Goal: Information Seeking & Learning: Check status

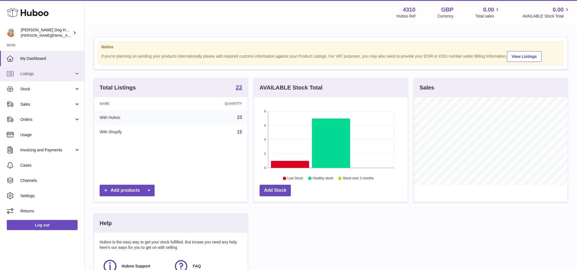
scroll to position [88, 154]
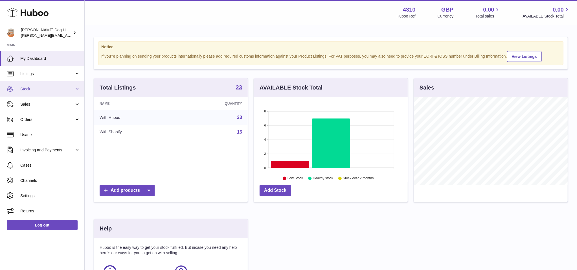
click at [47, 93] on link "Stock" at bounding box center [42, 88] width 84 height 15
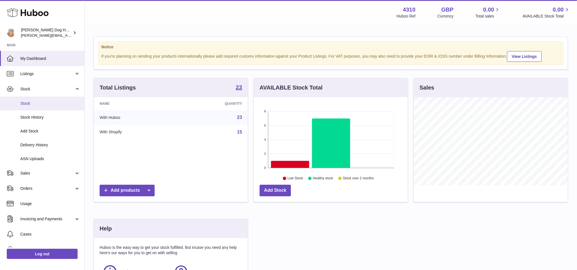
click at [47, 103] on span "Stock" at bounding box center [50, 103] width 60 height 5
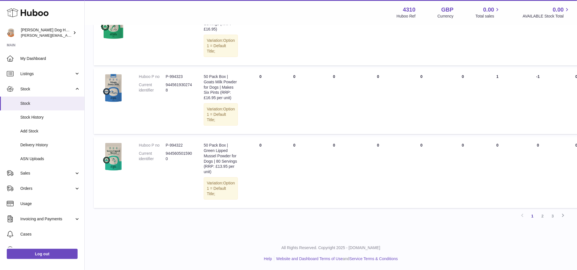
scroll to position [543, 0]
click at [542, 219] on link "2" at bounding box center [543, 216] width 10 height 10
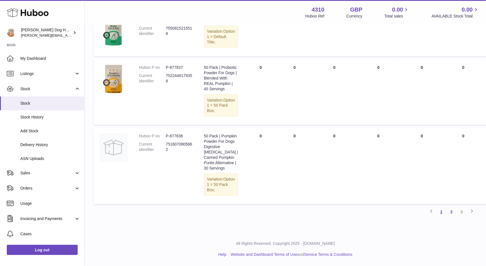
click at [439, 211] on link "1" at bounding box center [441, 212] width 10 height 10
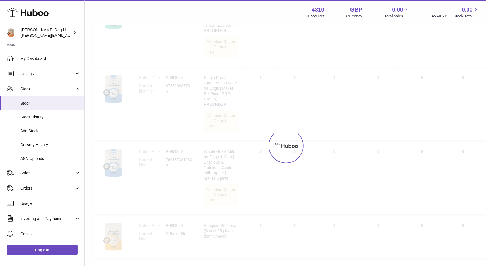
scroll to position [25, 0]
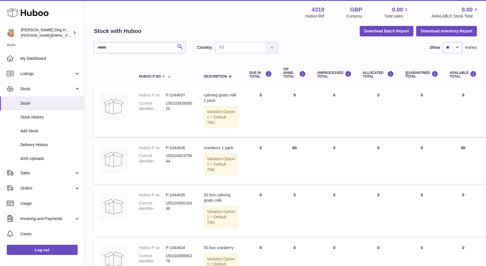
click at [172, 152] on dl "Huboo P no P-1044636 Current identifier 15010392375644" at bounding box center [166, 156] width 54 height 22
click at [172, 149] on dd "P-1044636" at bounding box center [179, 147] width 27 height 5
click at [181, 91] on td "Huboo P no P-1044637 Current identifier 15010392605020" at bounding box center [165, 112] width 65 height 50
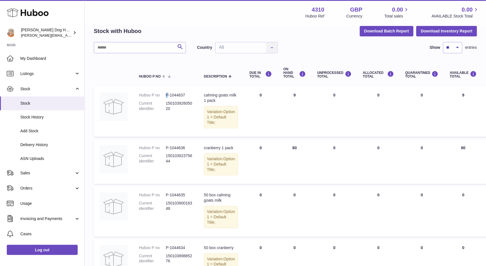
click at [181, 91] on td "Huboo P no P-1044637 Current identifier 15010392605020" at bounding box center [165, 112] width 65 height 50
copy dl "P-1044637"
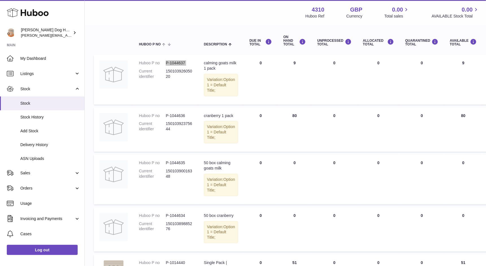
scroll to position [0, 0]
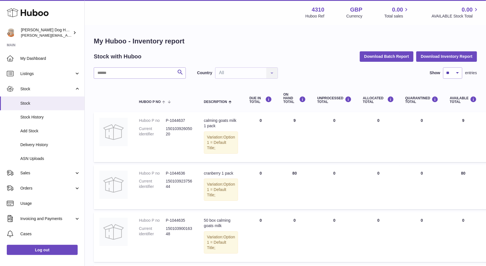
click at [178, 171] on dd "P-1044636" at bounding box center [179, 173] width 27 height 5
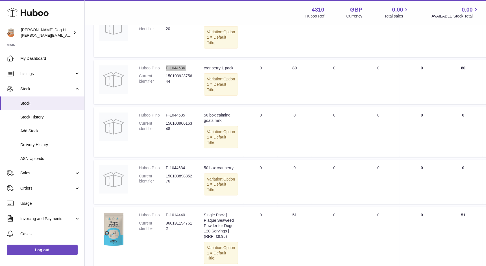
scroll to position [145, 0]
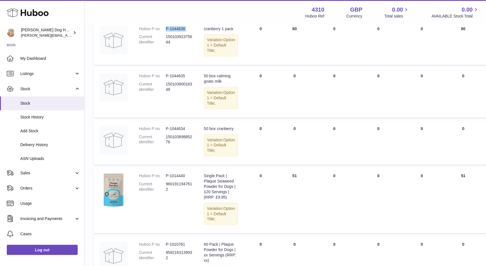
click at [178, 179] on dd "P-1014440" at bounding box center [179, 175] width 27 height 5
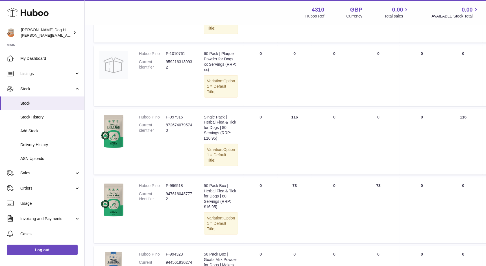
scroll to position [362, 0]
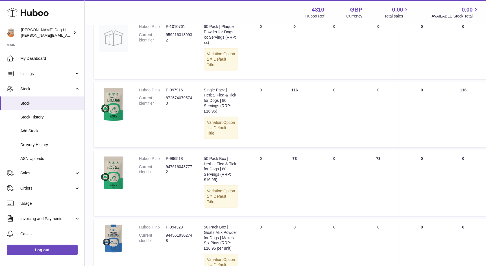
click at [176, 93] on dd "P-997916" at bounding box center [179, 90] width 27 height 5
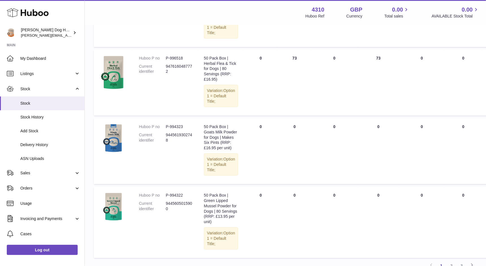
scroll to position [547, 0]
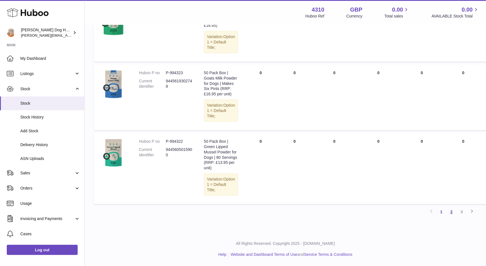
click at [452, 213] on link "2" at bounding box center [451, 212] width 10 height 10
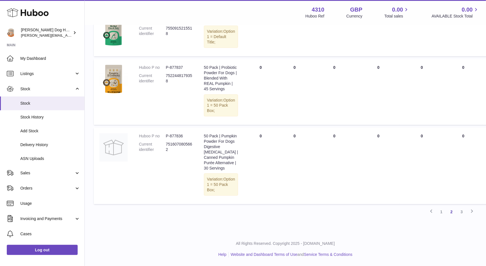
scroll to position [576, 0]
click at [459, 213] on link "3" at bounding box center [461, 212] width 10 height 10
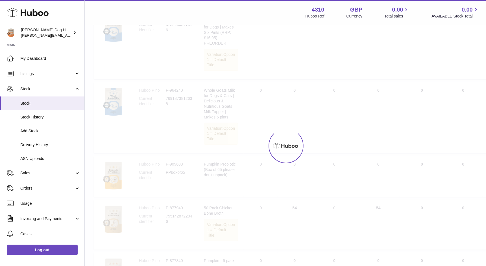
scroll to position [25, 0]
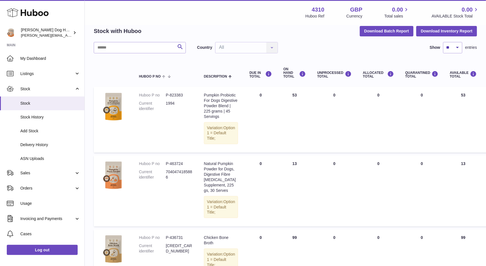
click at [180, 97] on dd "P-823383" at bounding box center [179, 95] width 27 height 5
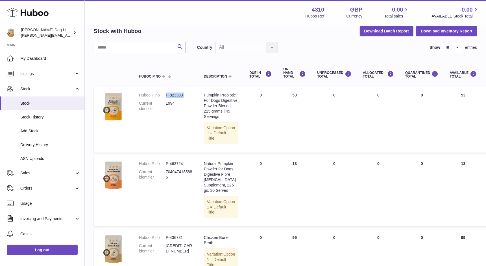
click at [173, 167] on dd "P-463724" at bounding box center [179, 163] width 27 height 5
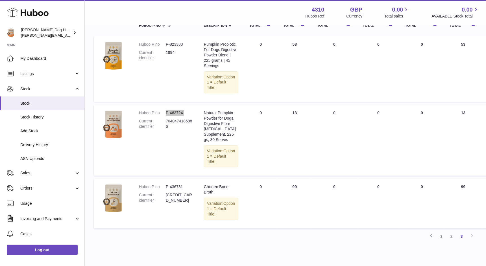
scroll to position [108, 0]
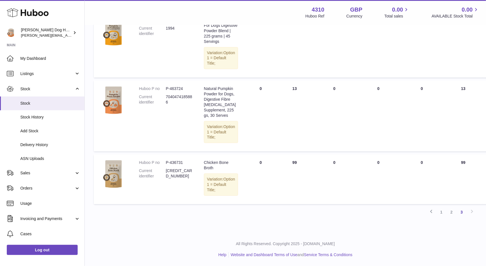
click at [178, 165] on dd "P-436731" at bounding box center [179, 162] width 27 height 5
copy dl "P-436731"
click at [441, 217] on link "1" at bounding box center [441, 212] width 10 height 10
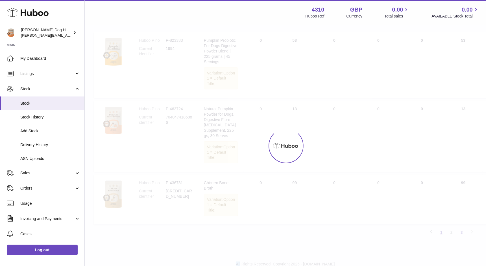
click at [441, 222] on div at bounding box center [285, 145] width 401 height 241
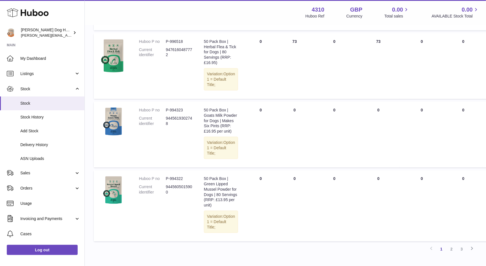
scroll to position [482, 0]
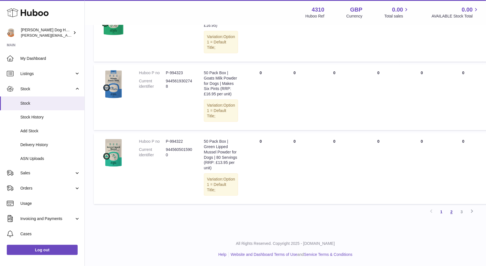
click at [450, 217] on link "2" at bounding box center [451, 212] width 10 height 10
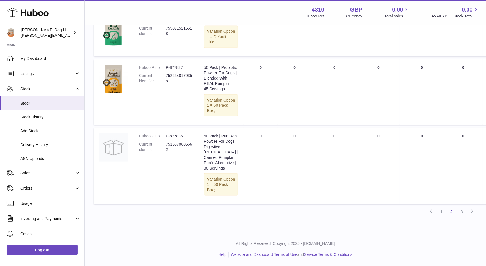
scroll to position [576, 0]
click at [460, 214] on link "3" at bounding box center [461, 212] width 10 height 10
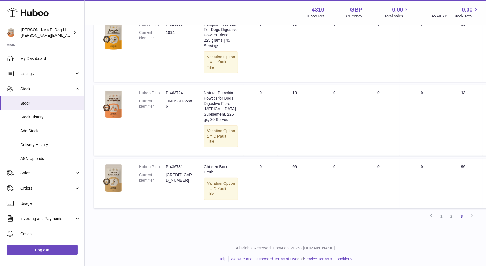
scroll to position [95, 0]
click at [444, 222] on link "1" at bounding box center [441, 217] width 10 height 10
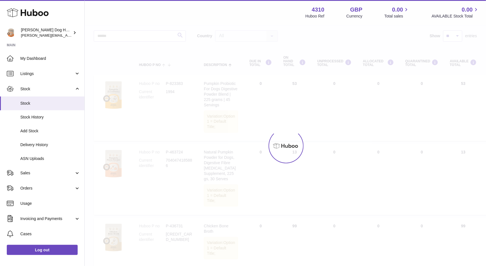
scroll to position [25, 0]
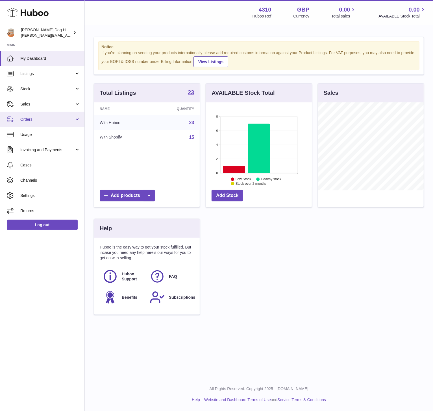
scroll to position [88, 106]
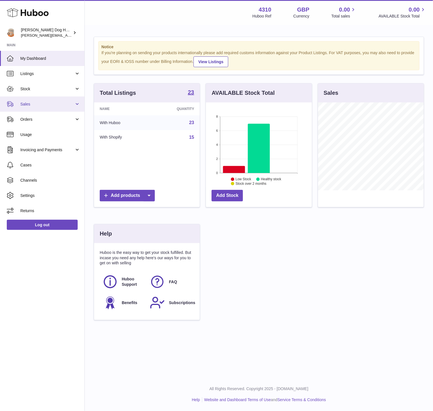
click at [26, 102] on span "Sales" at bounding box center [47, 104] width 54 height 5
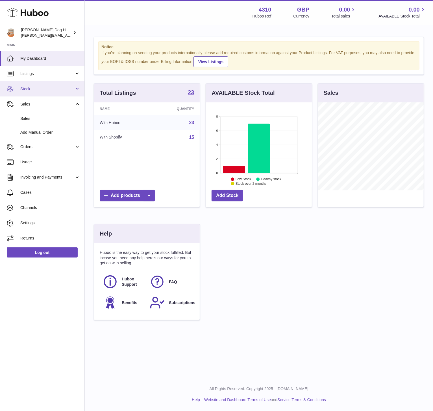
click at [23, 87] on span "Stock" at bounding box center [47, 88] width 54 height 5
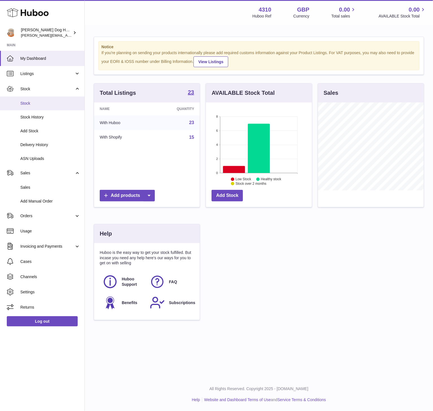
click at [30, 108] on link "Stock" at bounding box center [42, 104] width 84 height 14
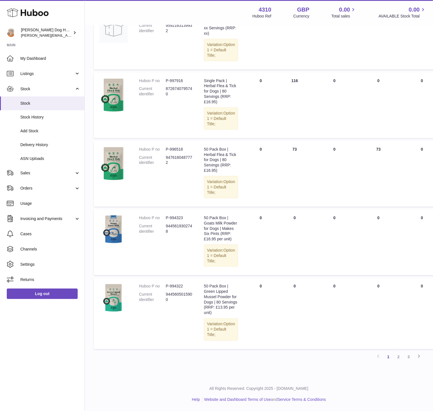
scroll to position [456, 0]
click at [397, 359] on link "2" at bounding box center [398, 357] width 10 height 10
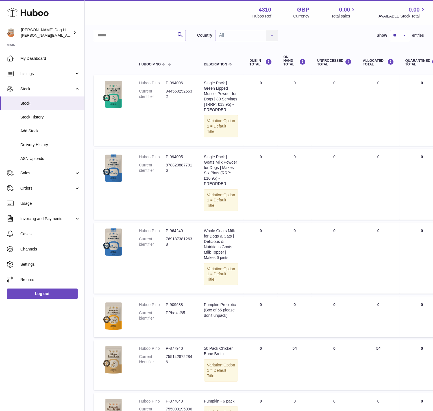
scroll to position [36, 0]
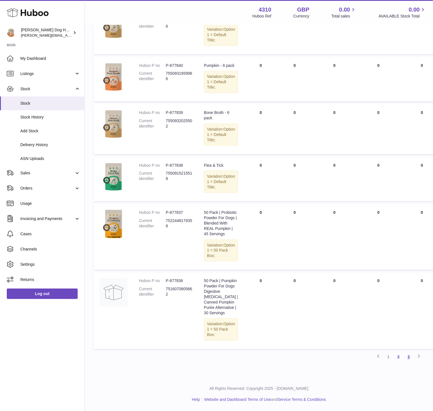
click at [408, 355] on link "3" at bounding box center [408, 357] width 10 height 10
